Goal: Task Accomplishment & Management: Use online tool/utility

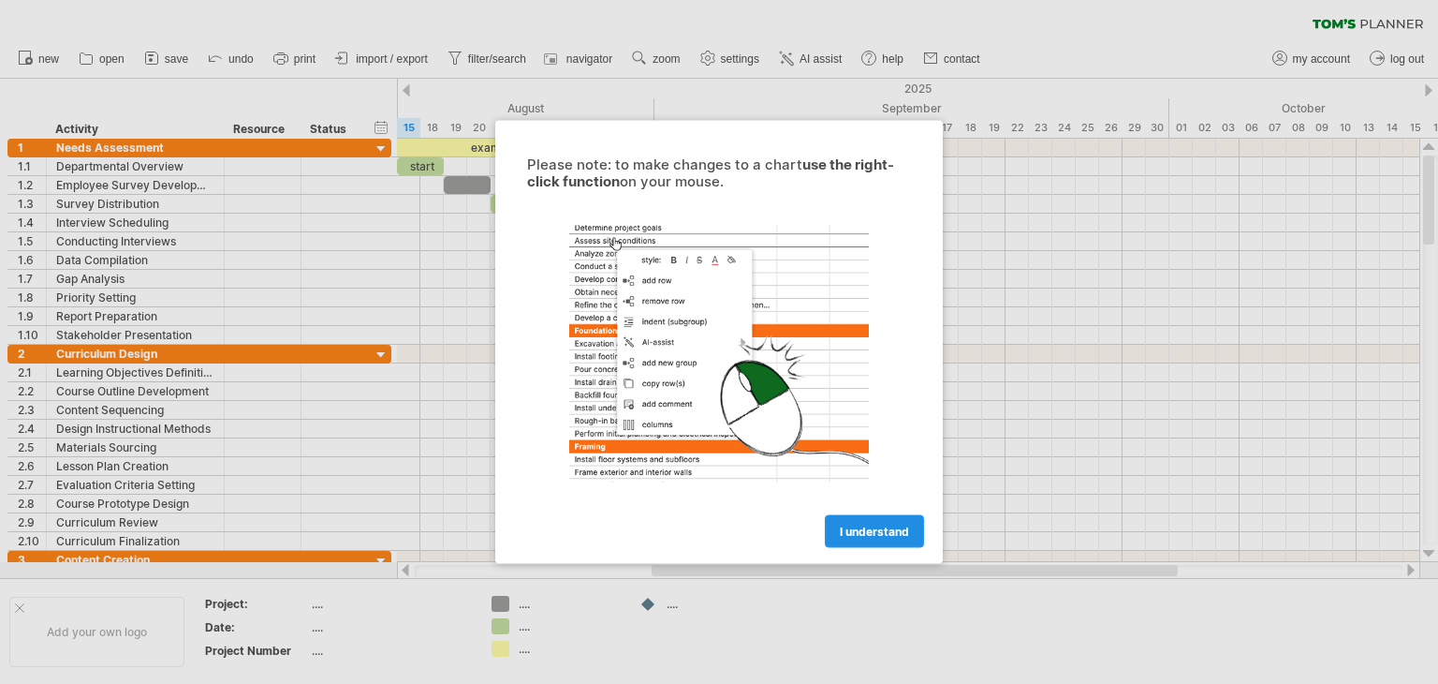
click at [894, 525] on span "I understand" at bounding box center [874, 531] width 69 height 14
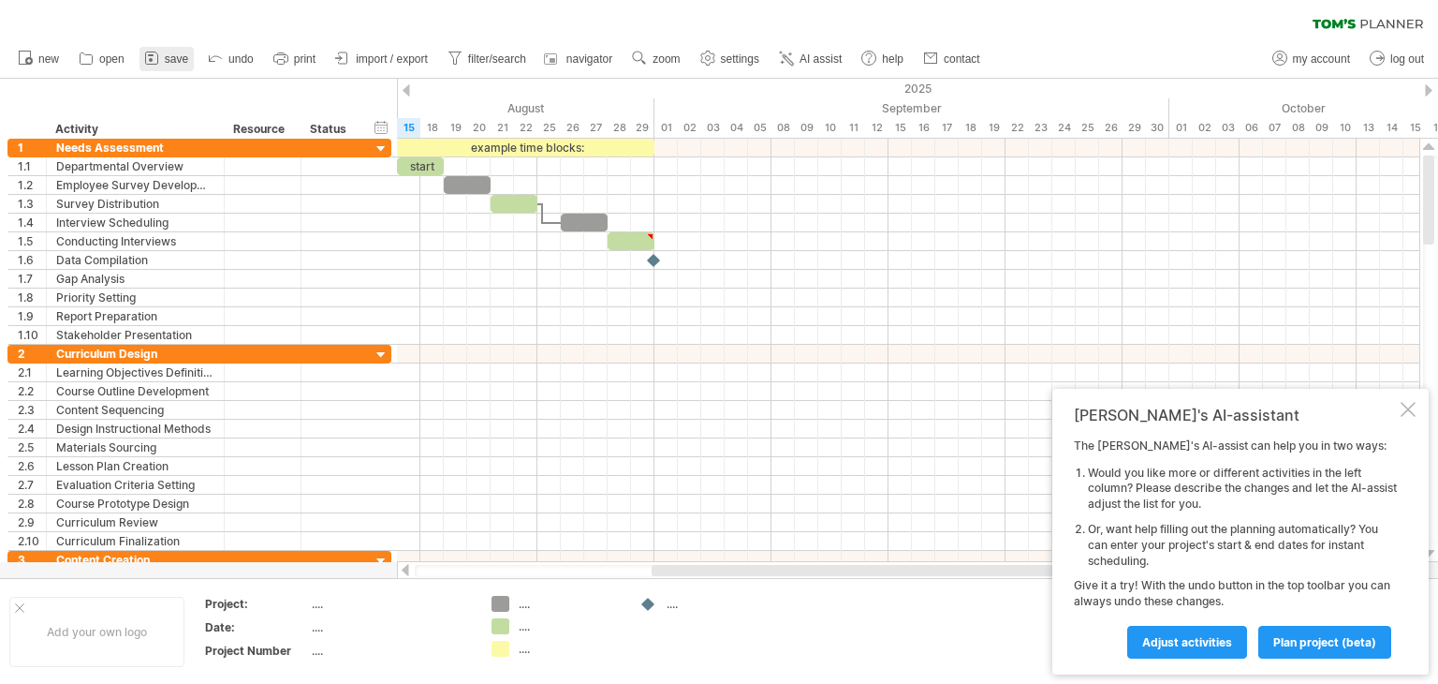
click at [169, 65] on link "save" at bounding box center [167, 59] width 54 height 24
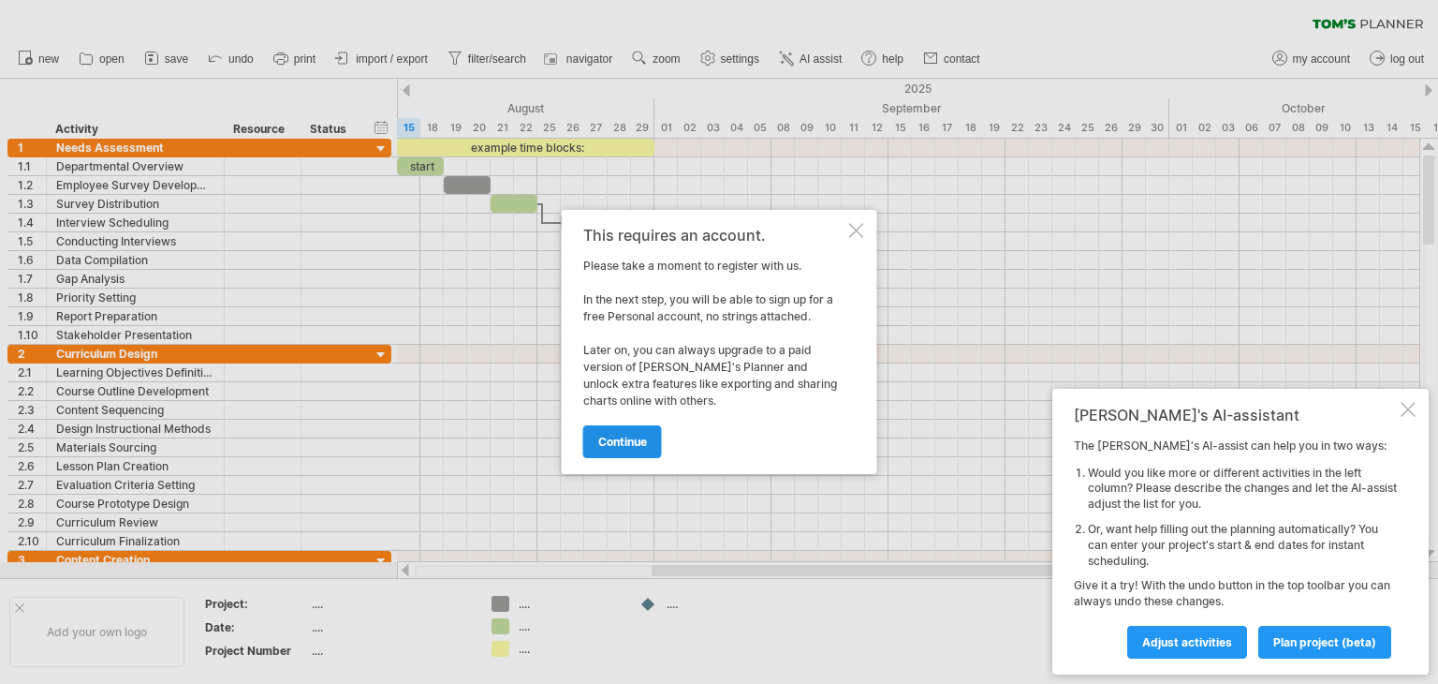
click at [624, 428] on link "continue" at bounding box center [622, 441] width 79 height 33
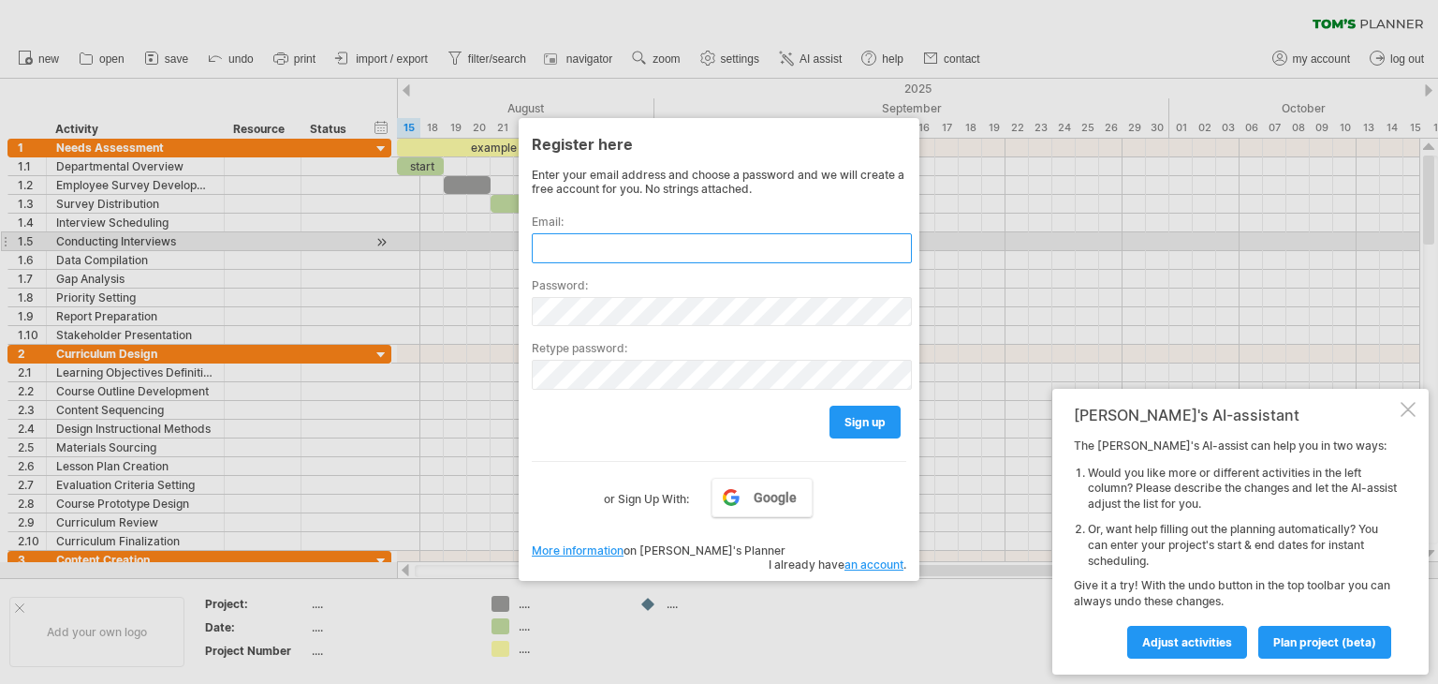
click at [640, 243] on input "text" at bounding box center [722, 248] width 380 height 30
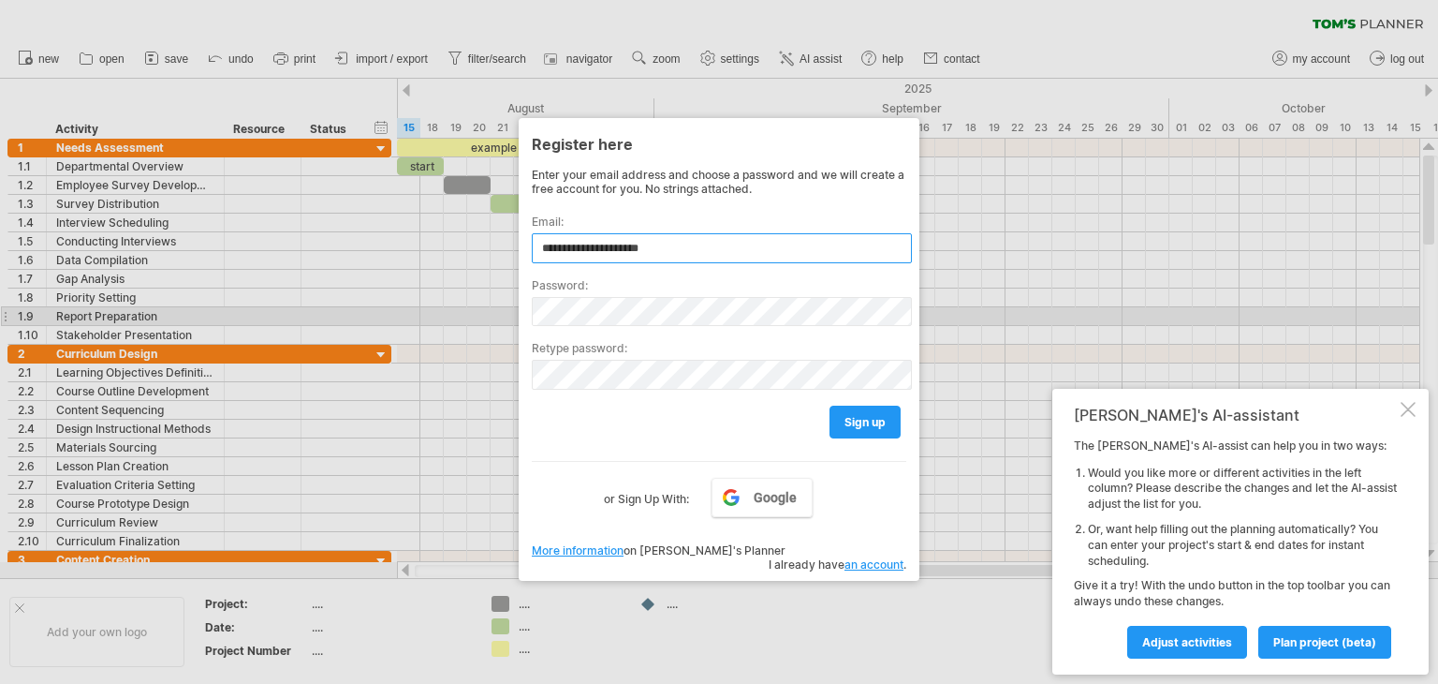
type input "**********"
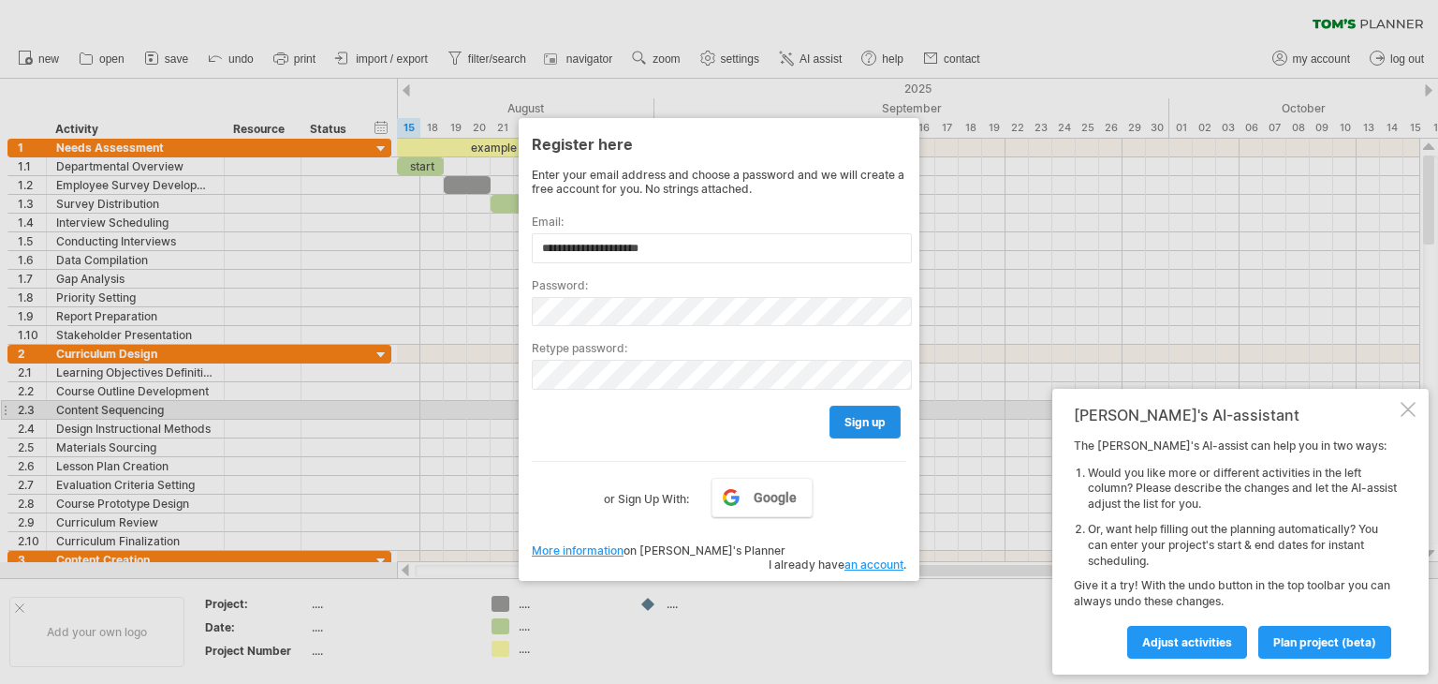
click at [869, 416] on span "sign up" at bounding box center [865, 422] width 41 height 14
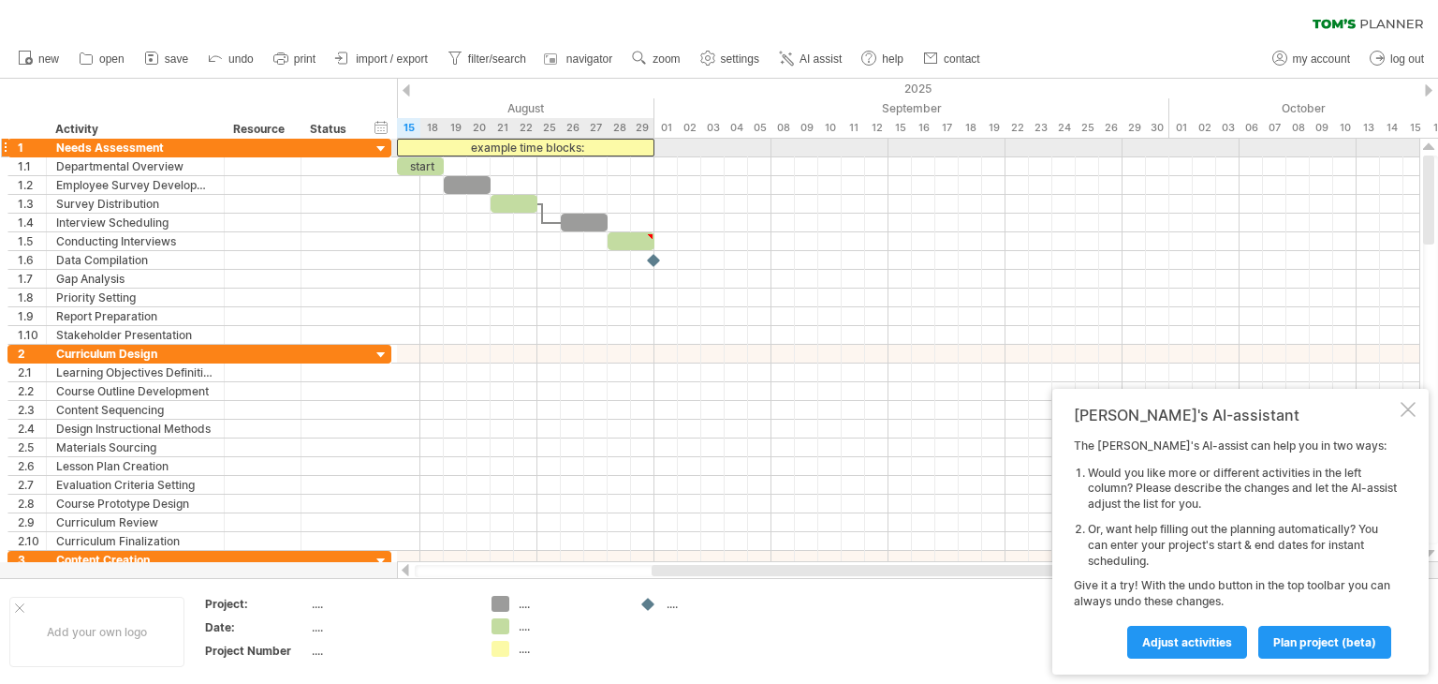
click at [499, 150] on div "example time blocks:" at bounding box center [525, 148] width 257 height 18
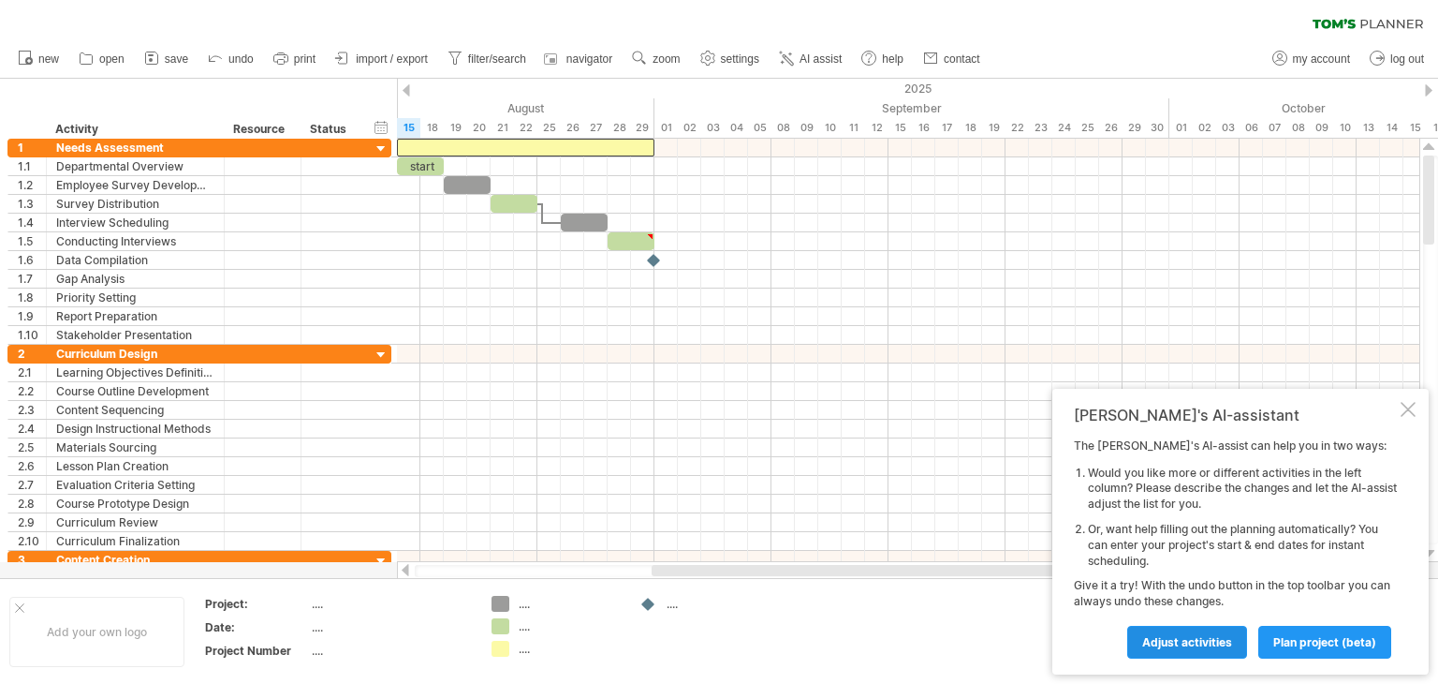
click at [1155, 653] on link "Adjust activities" at bounding box center [1187, 641] width 120 height 33
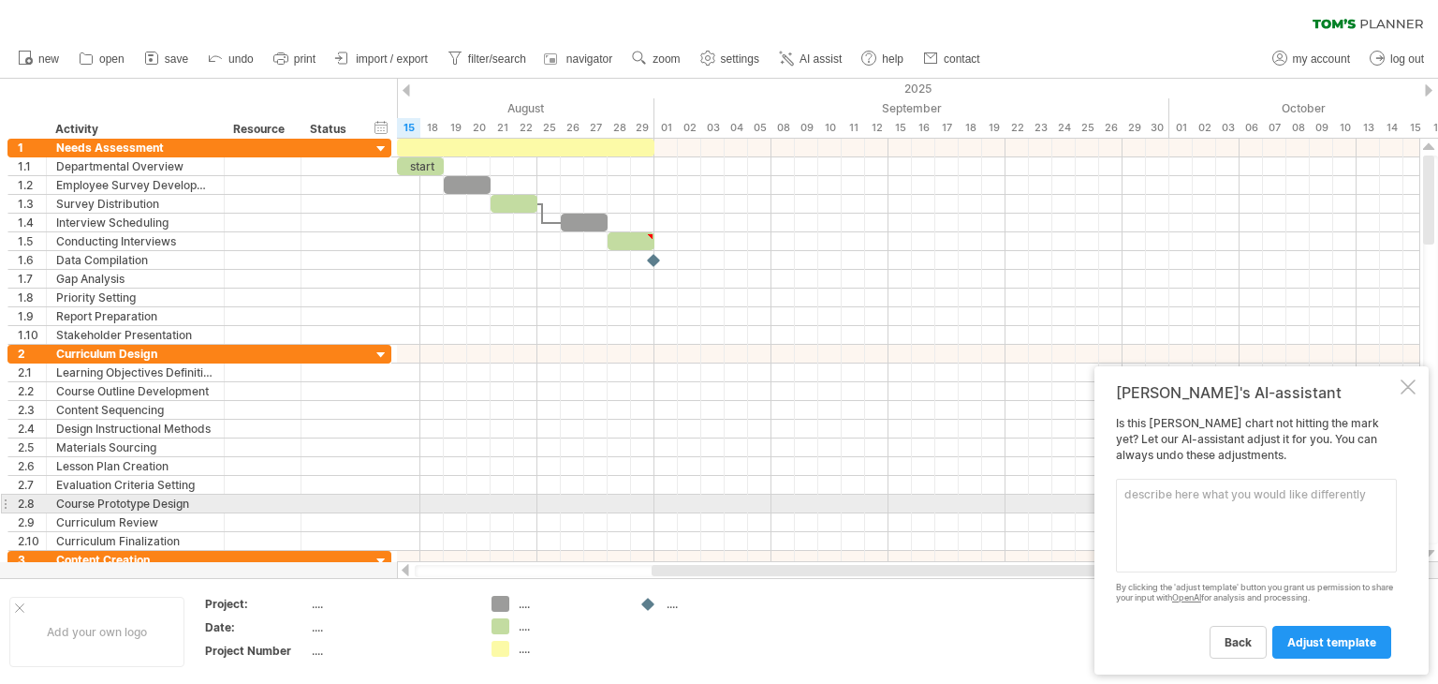
click at [1172, 512] on textarea at bounding box center [1256, 525] width 281 height 94
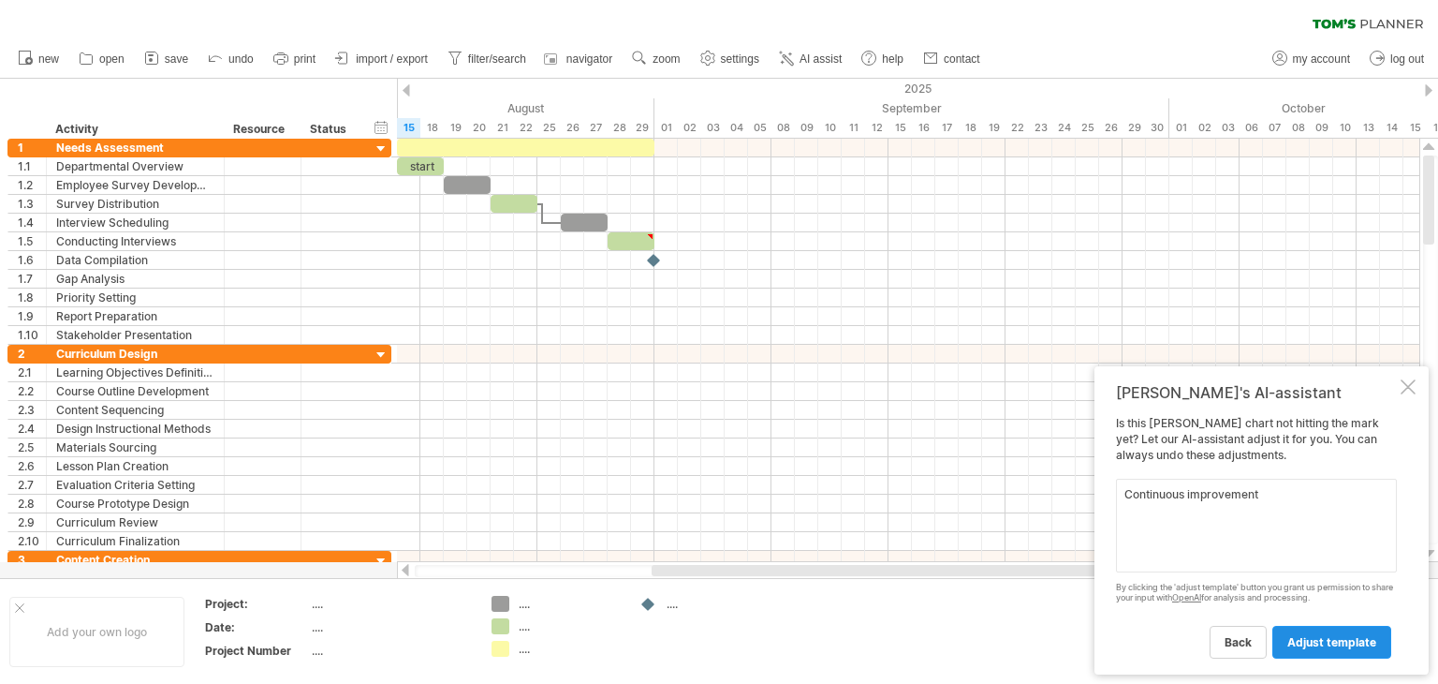
type textarea "Continuous improvement"
click at [1353, 649] on link "adjust template" at bounding box center [1331, 641] width 119 height 33
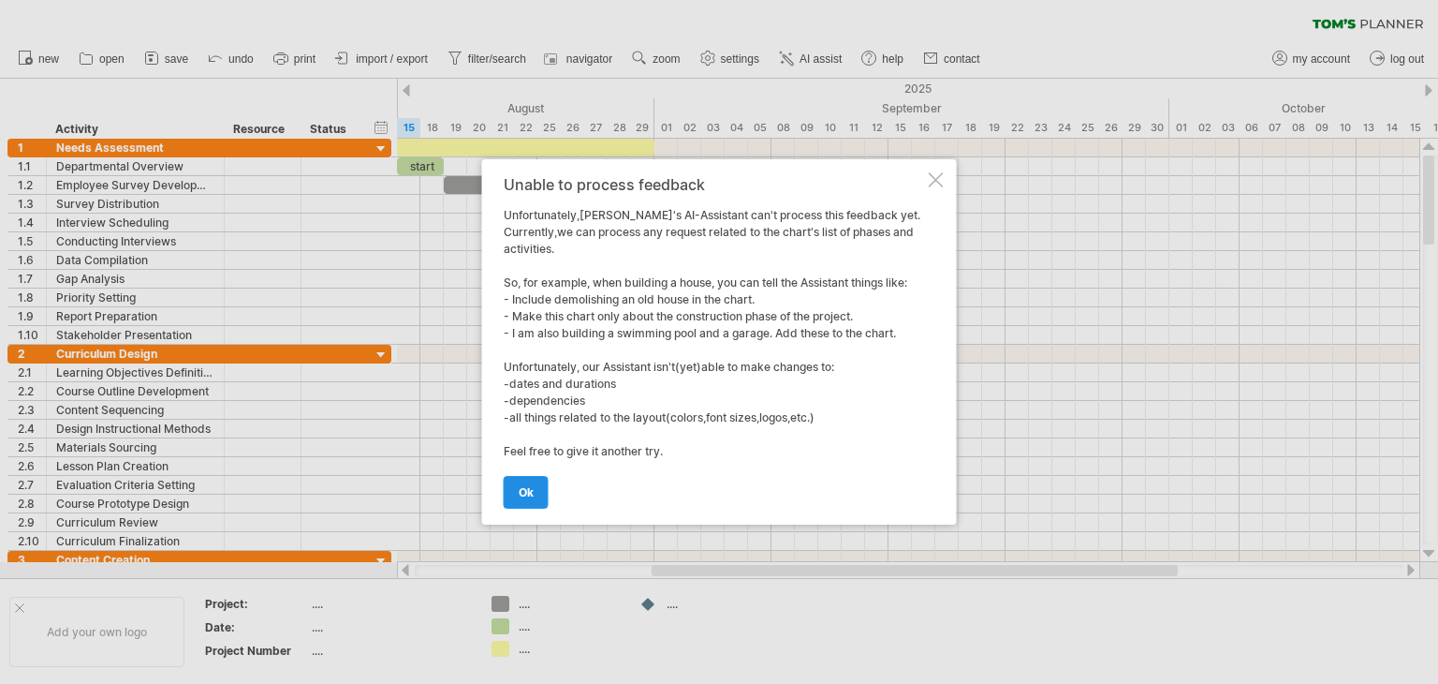
click at [536, 488] on link "ok" at bounding box center [526, 492] width 45 height 33
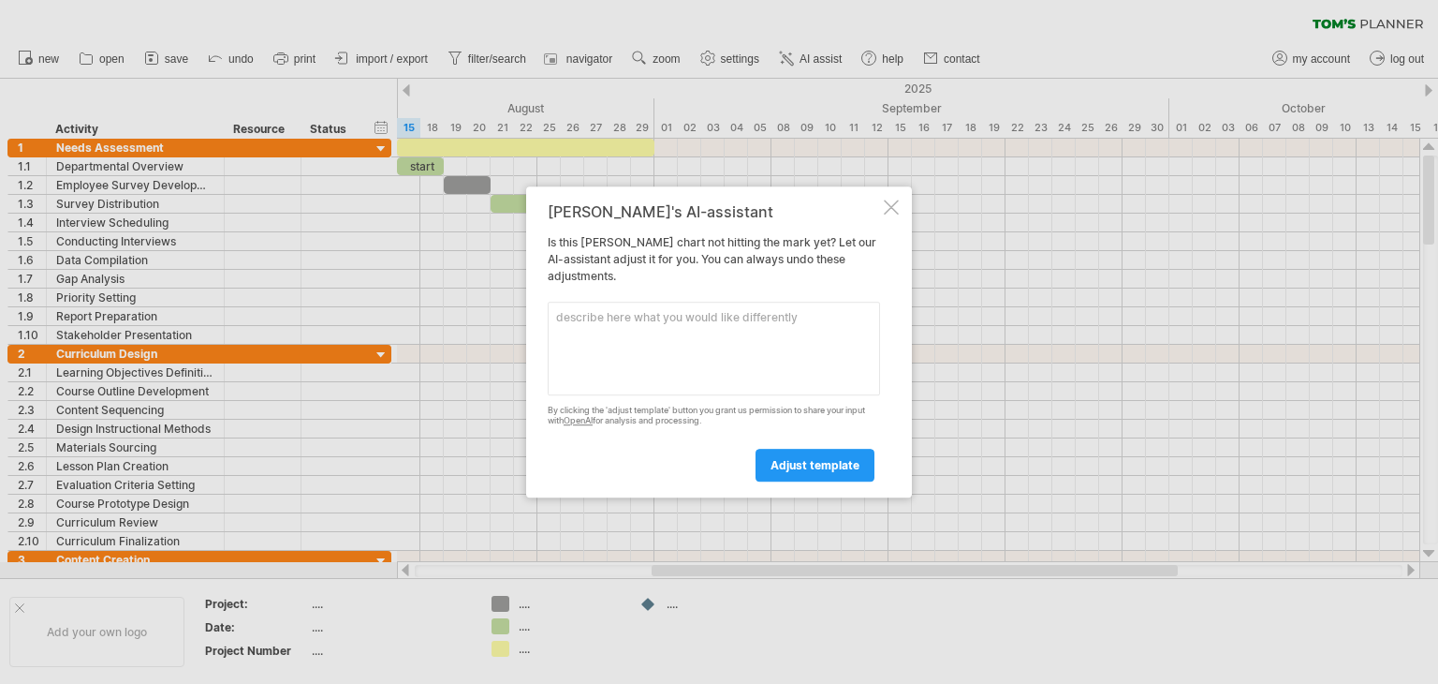
click at [888, 213] on div at bounding box center [891, 206] width 15 height 15
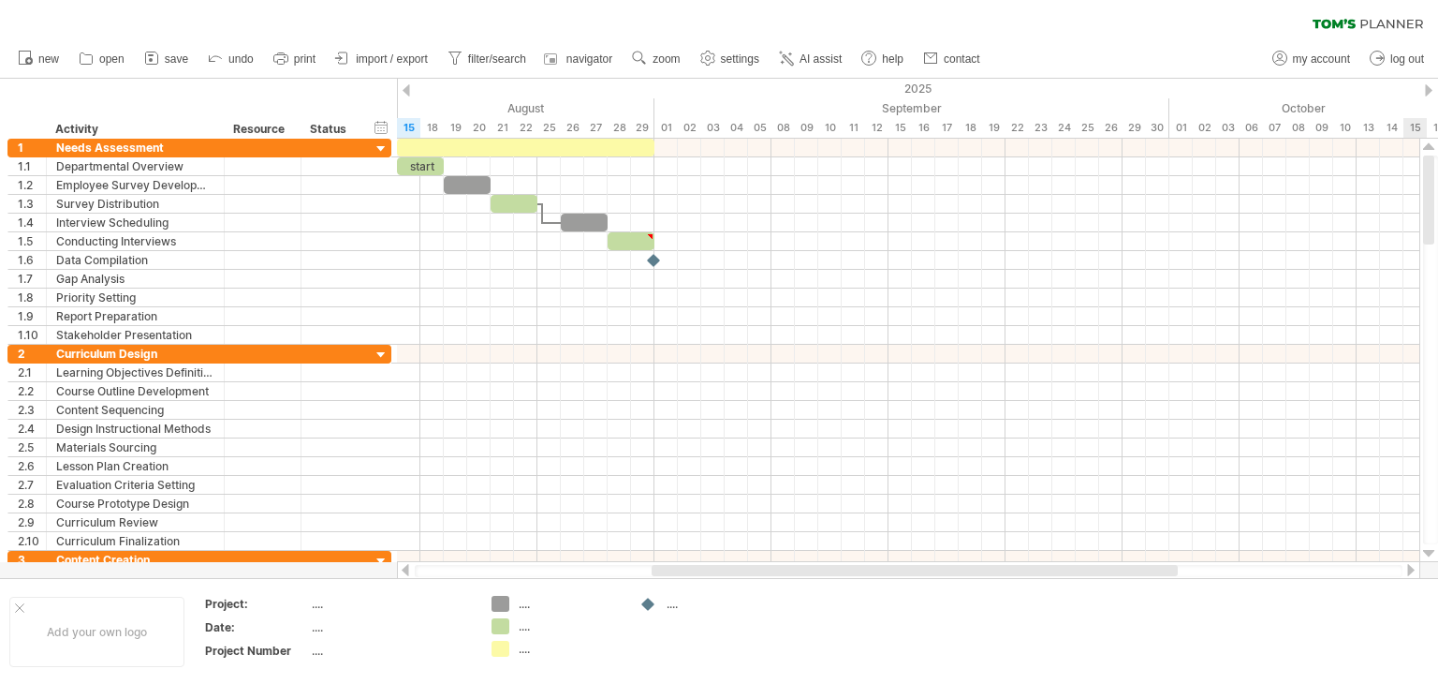
drag, startPoint x: 1430, startPoint y: 203, endPoint x: 1505, endPoint y: 117, distance: 114.2
click at [1437, 117] on html "progress(100%) Trying to reach [DOMAIN_NAME] Connected again... 0% clear filter…" at bounding box center [719, 343] width 1438 height 687
click at [166, 57] on span "save" at bounding box center [176, 58] width 23 height 13
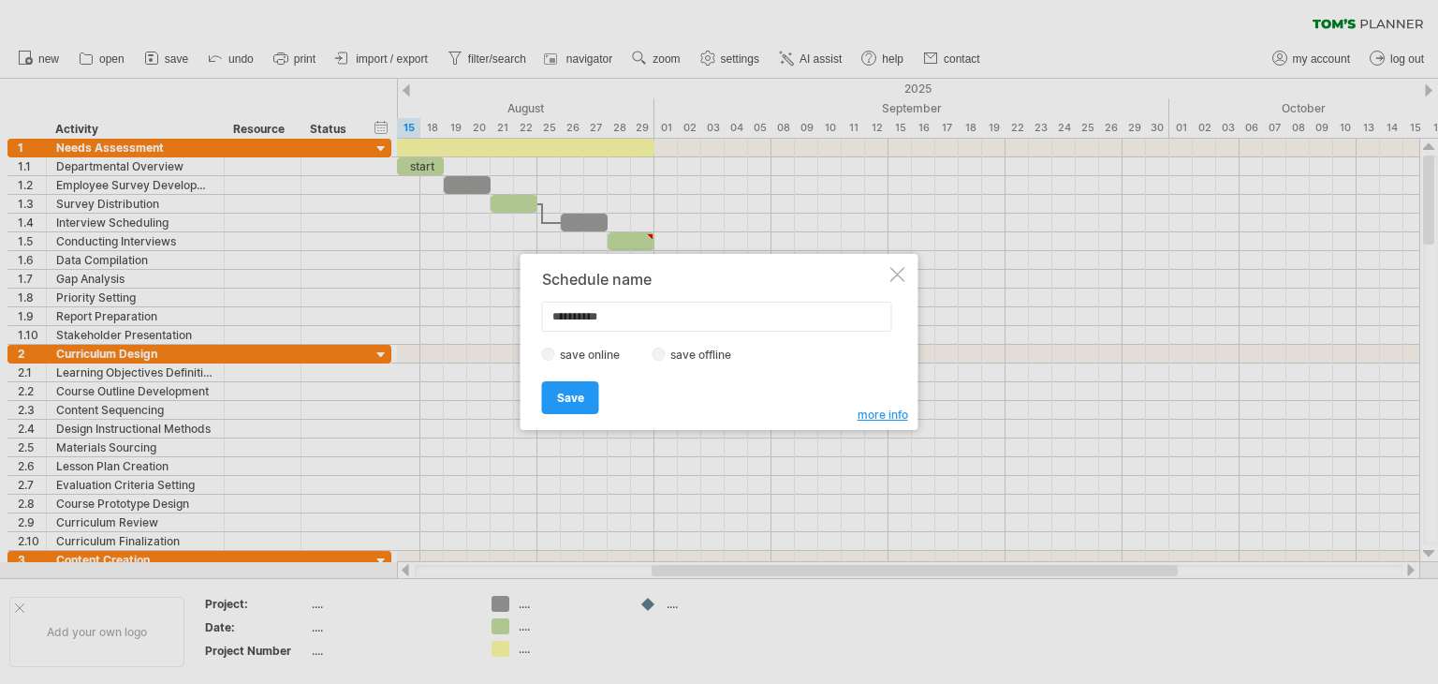
click at [566, 321] on input "**********" at bounding box center [717, 317] width 350 height 30
type input "*********"
click at [572, 390] on span "Save" at bounding box center [570, 397] width 27 height 14
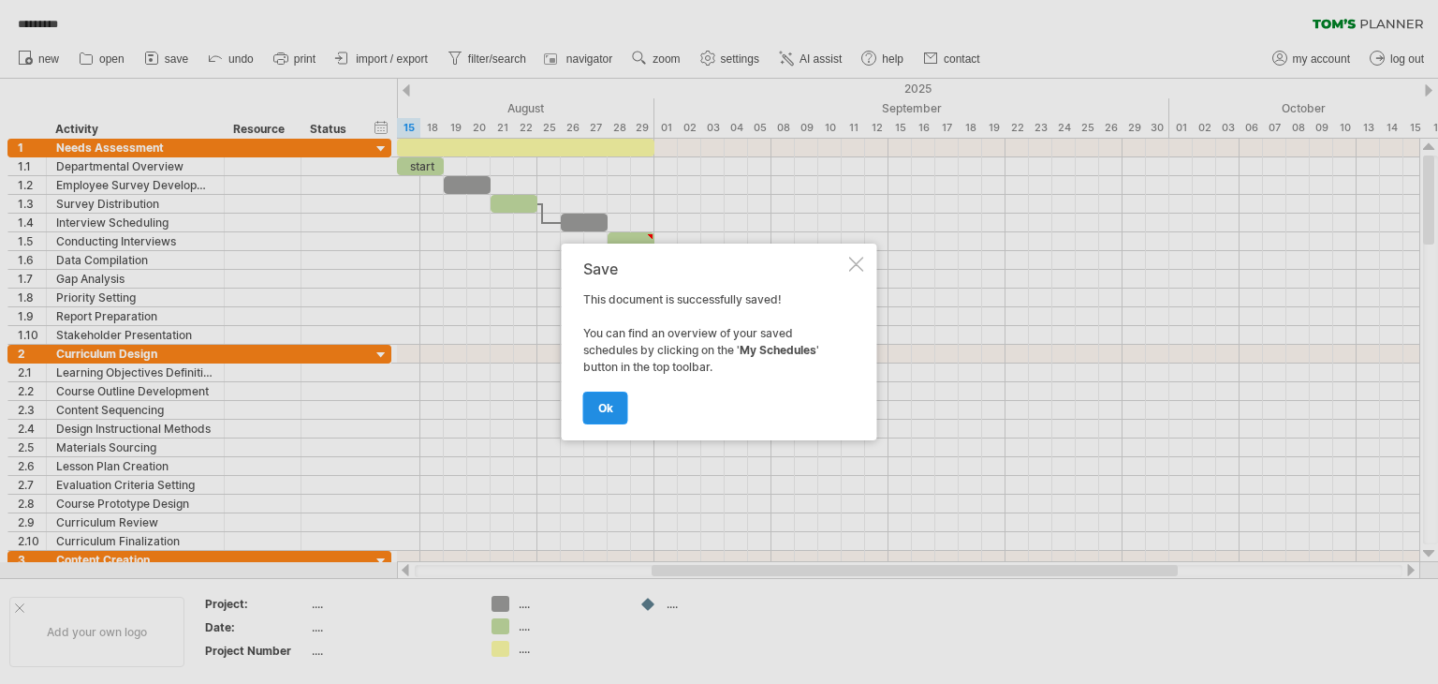
click at [605, 412] on span "ok" at bounding box center [605, 408] width 15 height 14
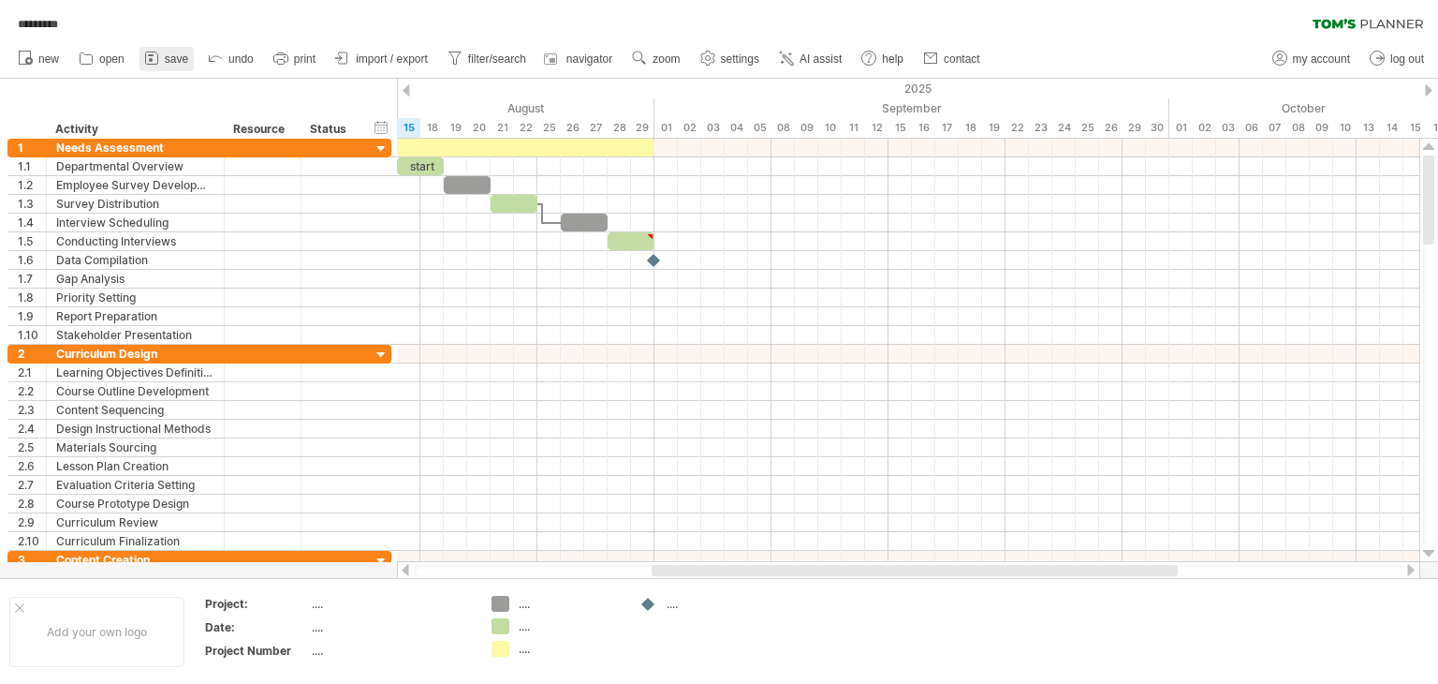
click at [165, 59] on span "save" at bounding box center [176, 58] width 23 height 13
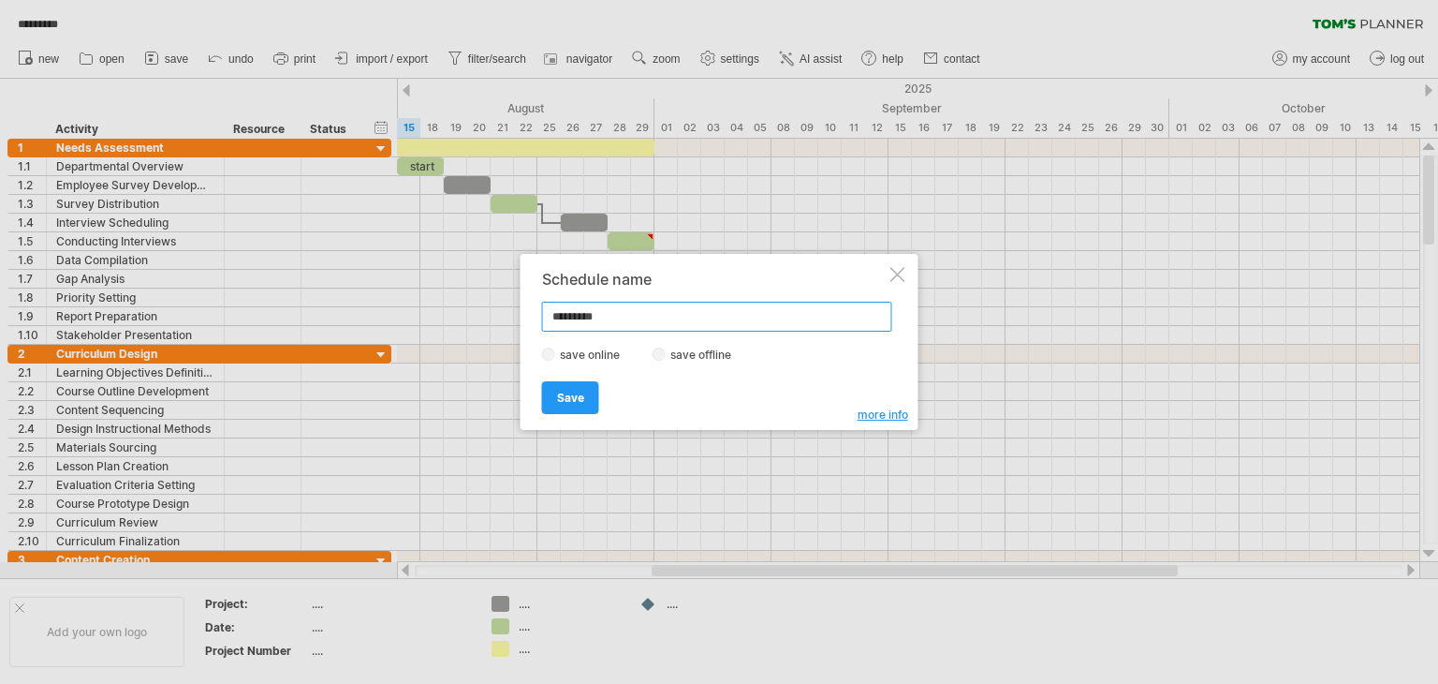
click at [558, 316] on input "*********" at bounding box center [717, 317] width 350 height 30
type input "**********"
click at [690, 357] on label "save offline" at bounding box center [706, 354] width 81 height 14
click at [562, 387] on link "Save" at bounding box center [570, 397] width 57 height 33
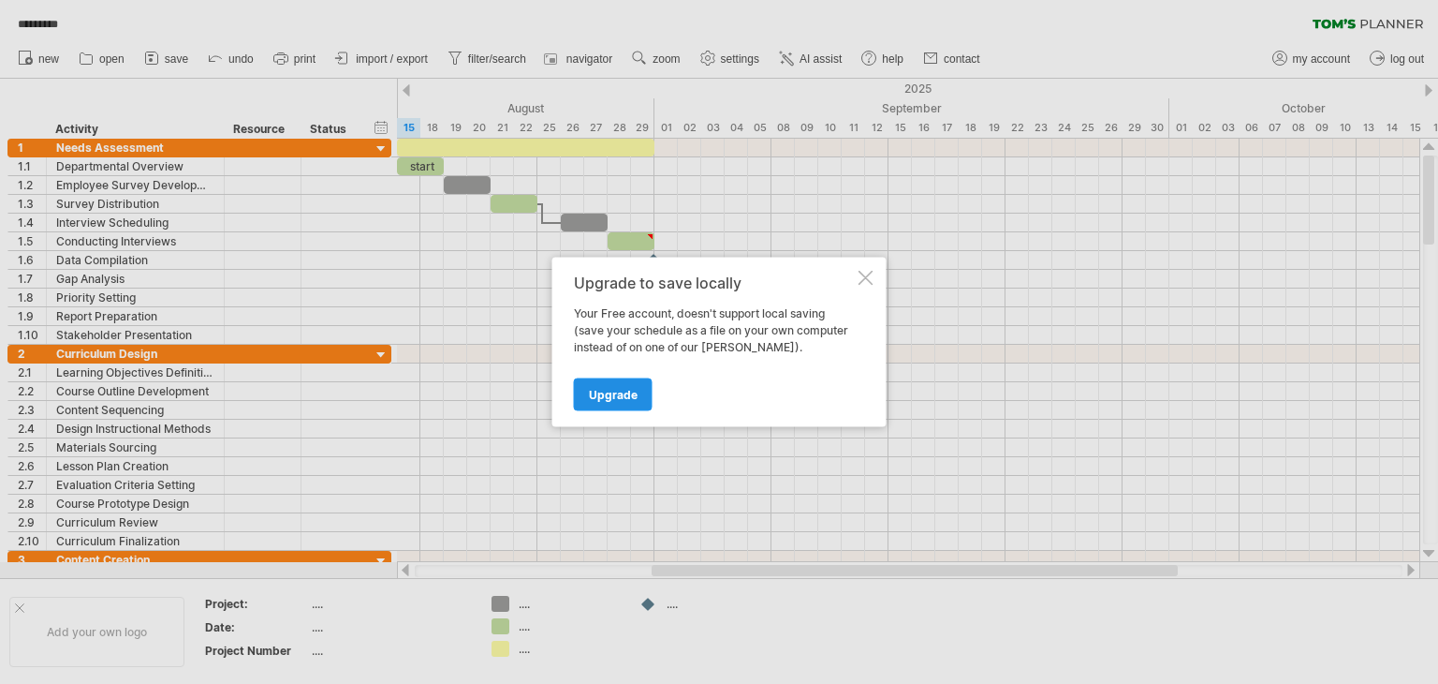
click at [609, 405] on link "Upgrade" at bounding box center [613, 394] width 79 height 33
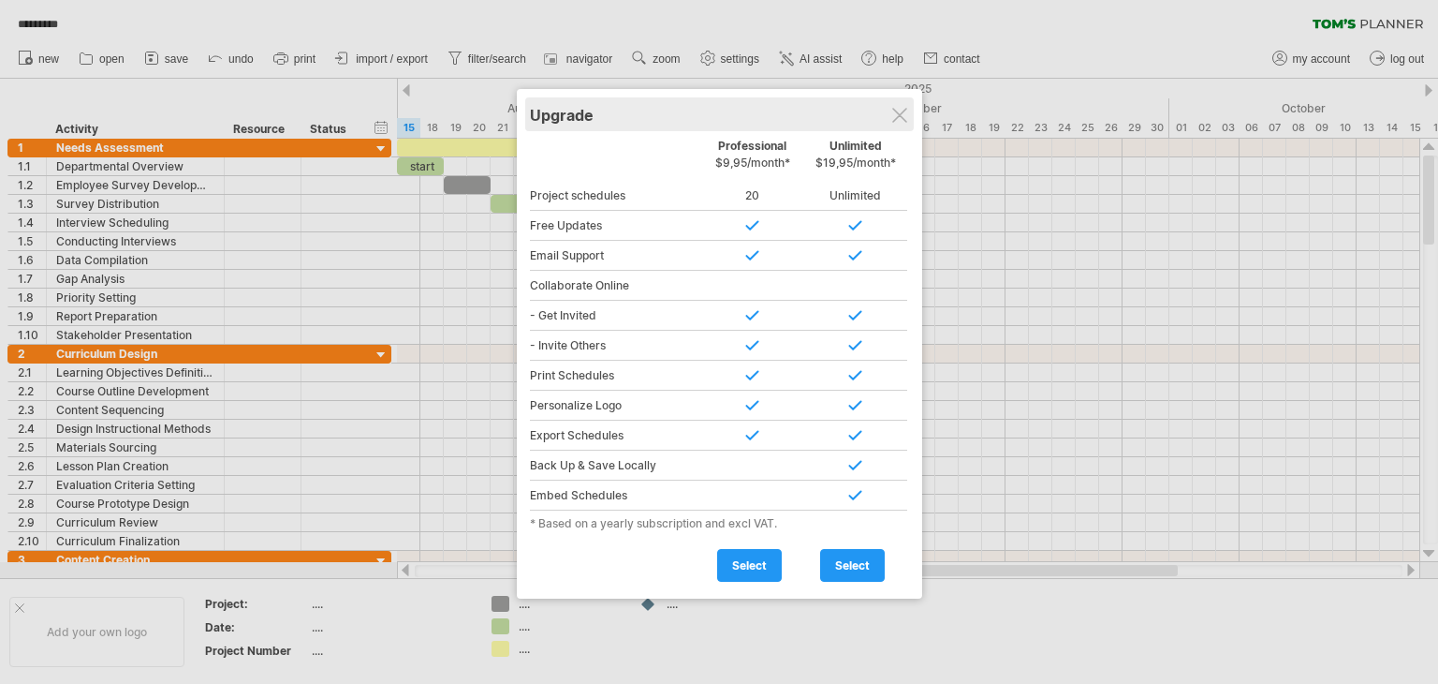
click at [909, 125] on div "Upgrade" at bounding box center [719, 114] width 379 height 34
click at [324, 352] on div at bounding box center [719, 342] width 1438 height 684
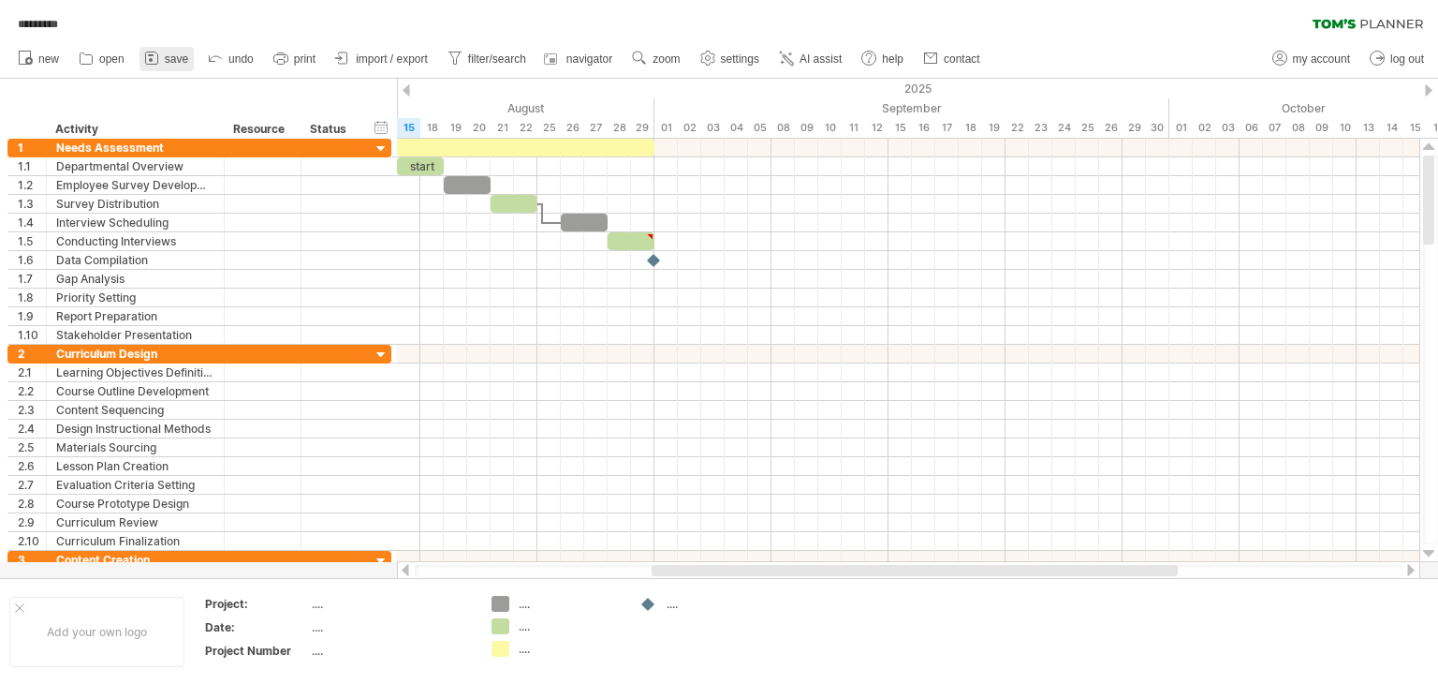
click at [159, 50] on icon at bounding box center [151, 58] width 19 height 19
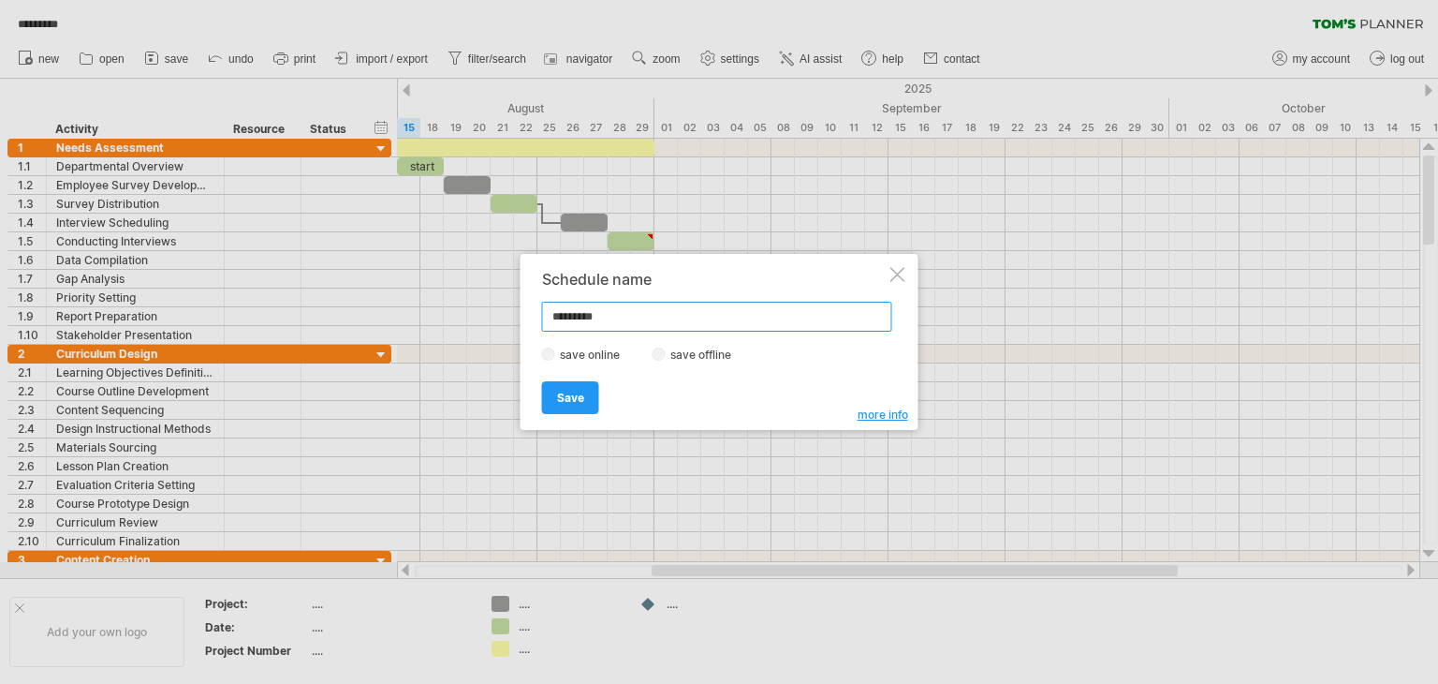
click at [562, 319] on input "*********" at bounding box center [717, 317] width 350 height 30
type input "**********"
click at [580, 381] on link "Save" at bounding box center [570, 397] width 57 height 33
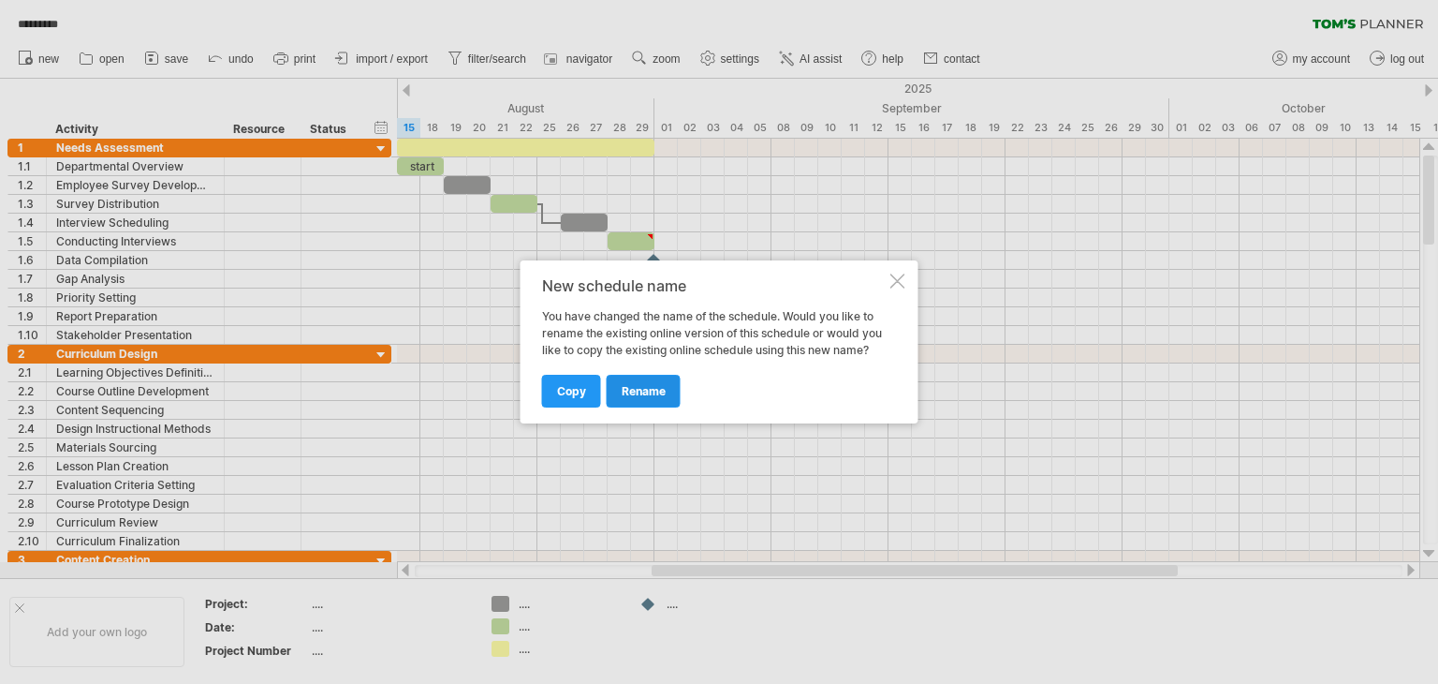
click at [634, 380] on link "rename" at bounding box center [644, 391] width 74 height 33
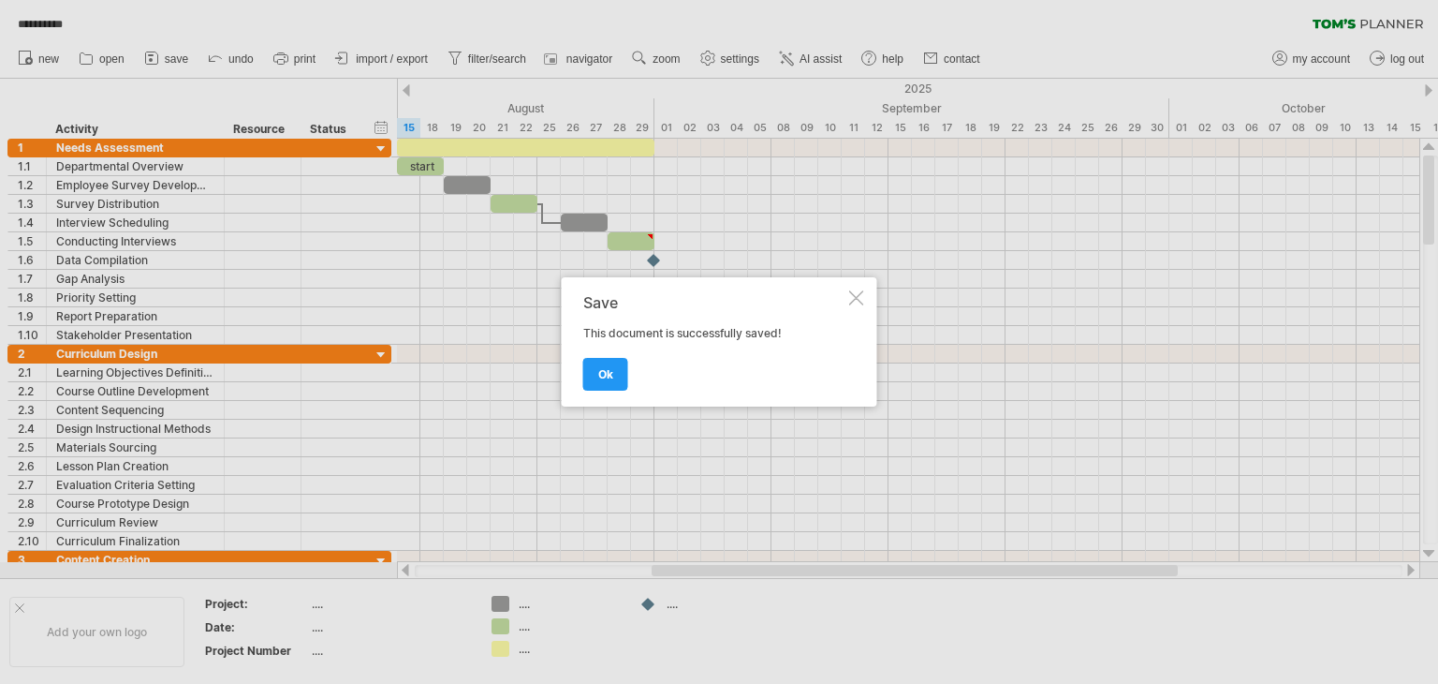
click at [588, 353] on div "ok" at bounding box center [714, 366] width 262 height 48
drag, startPoint x: 588, startPoint y: 353, endPoint x: 596, endPoint y: 369, distance: 18.0
click at [596, 369] on div "ok" at bounding box center [714, 366] width 262 height 48
click at [598, 369] on span "ok" at bounding box center [605, 374] width 15 height 14
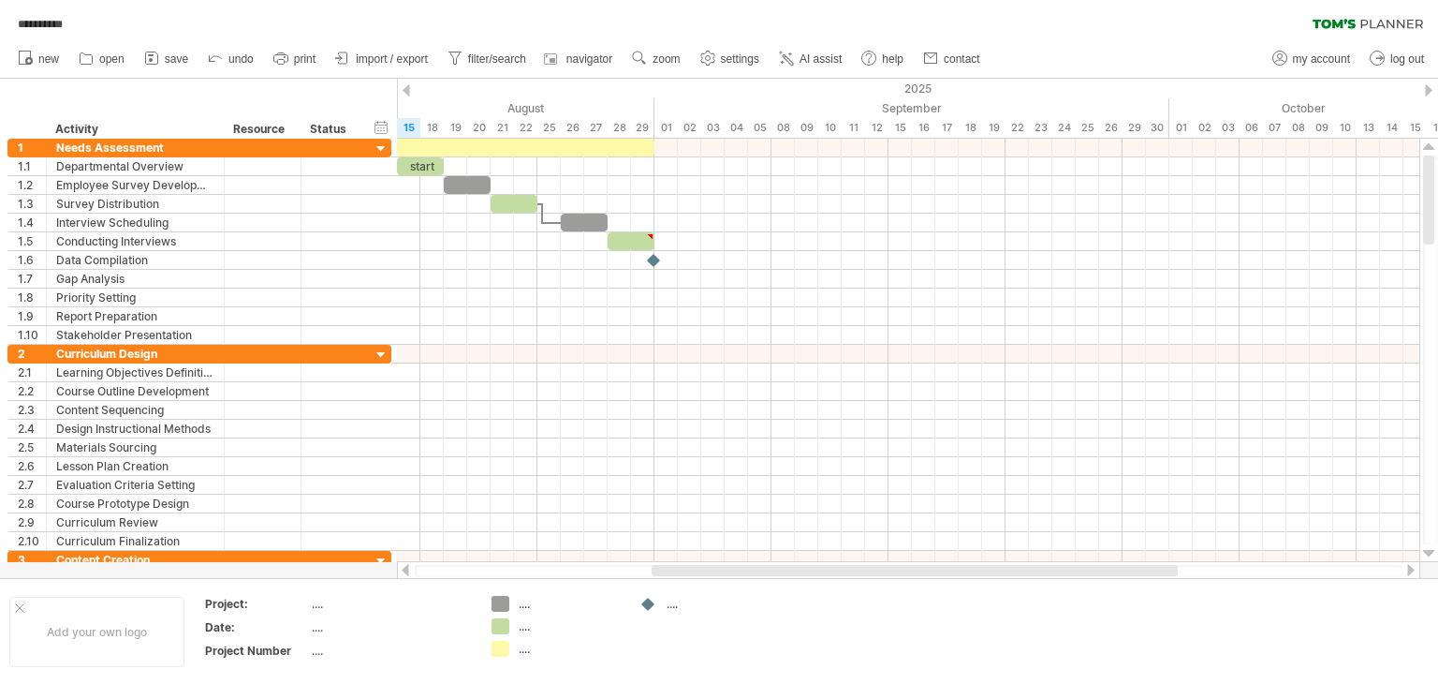
click at [408, 567] on div at bounding box center [405, 570] width 15 height 12
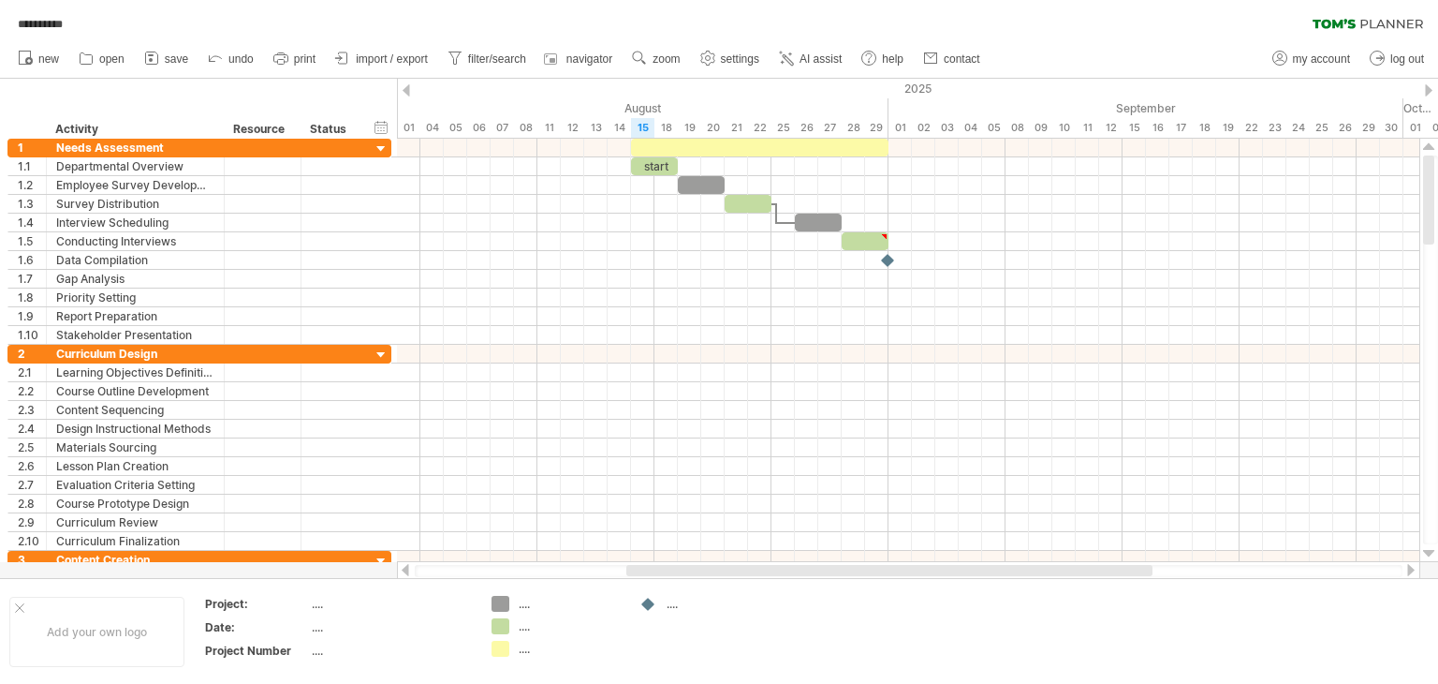
click at [408, 567] on div at bounding box center [405, 570] width 15 height 12
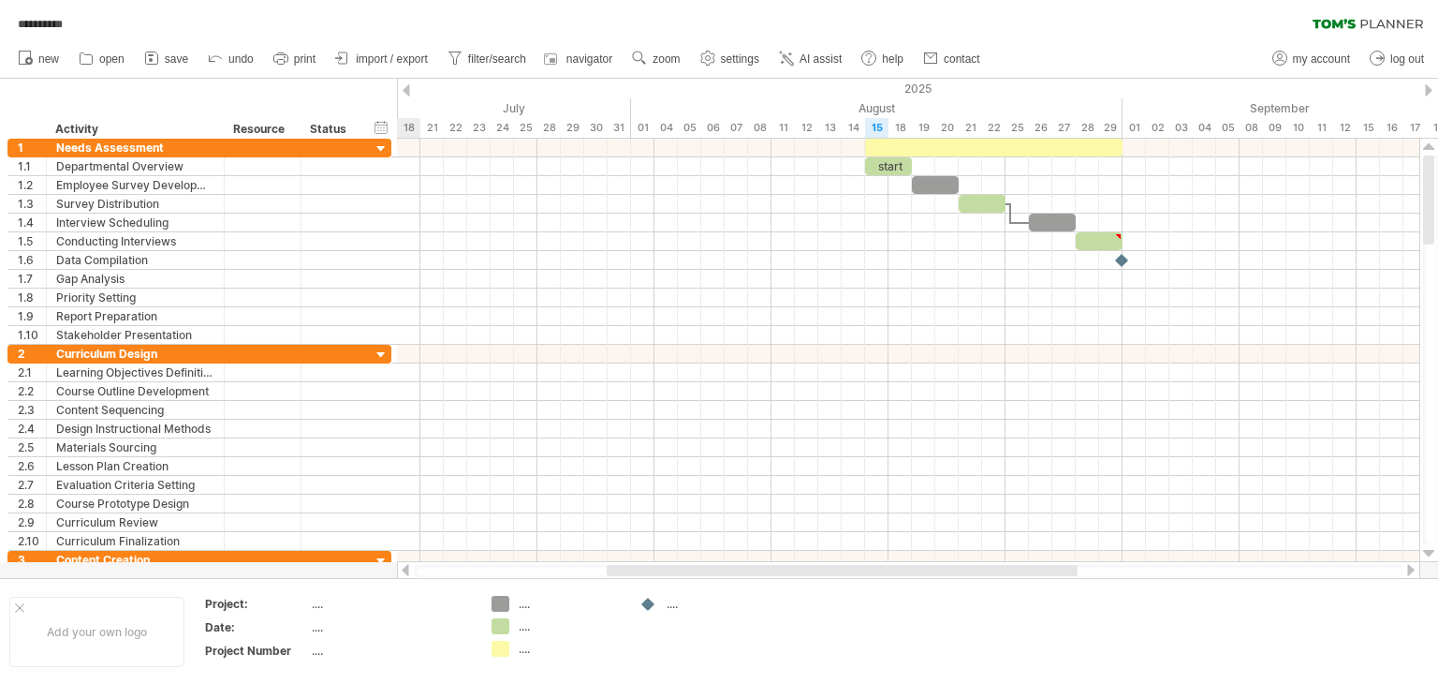
click at [408, 567] on div at bounding box center [405, 570] width 15 height 12
